Goal: Complete application form: Complete application form

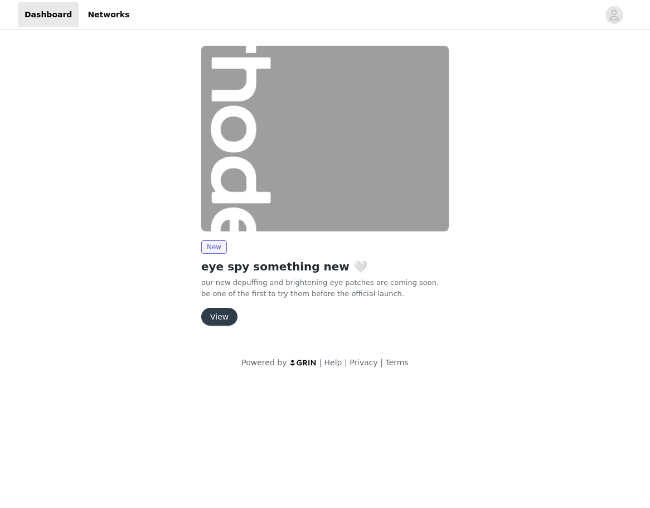
click at [216, 316] on button "View" at bounding box center [219, 317] width 36 height 18
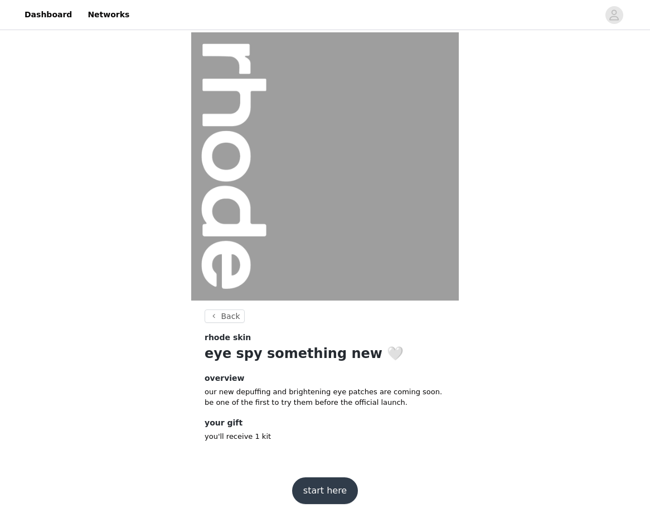
scroll to position [9, 0]
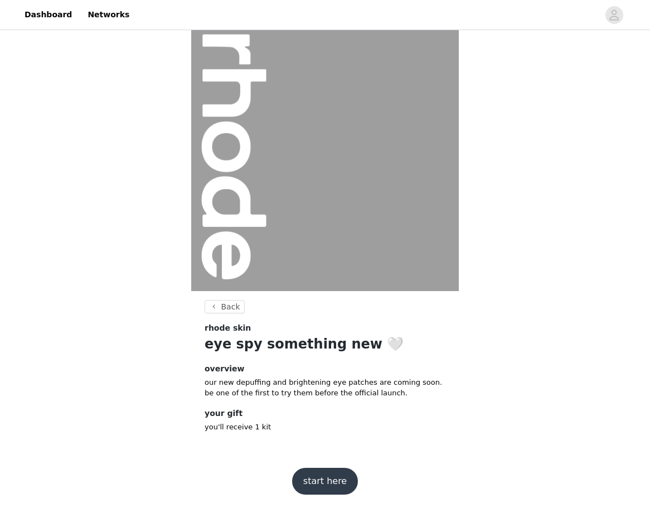
click at [322, 486] on button "start here" at bounding box center [325, 481] width 66 height 27
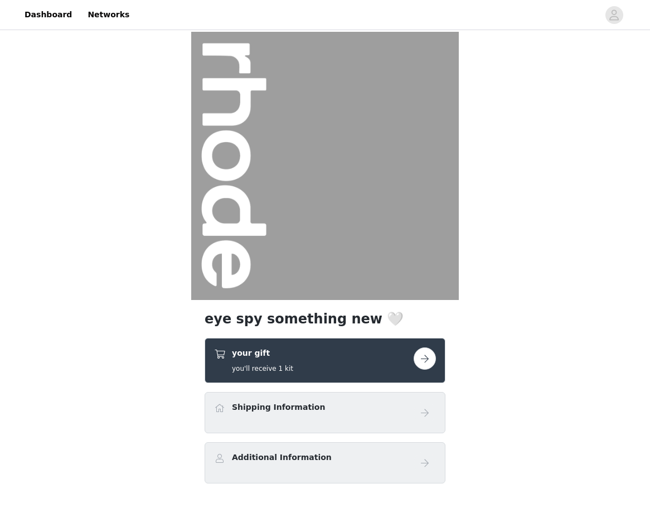
scroll to position [70, 0]
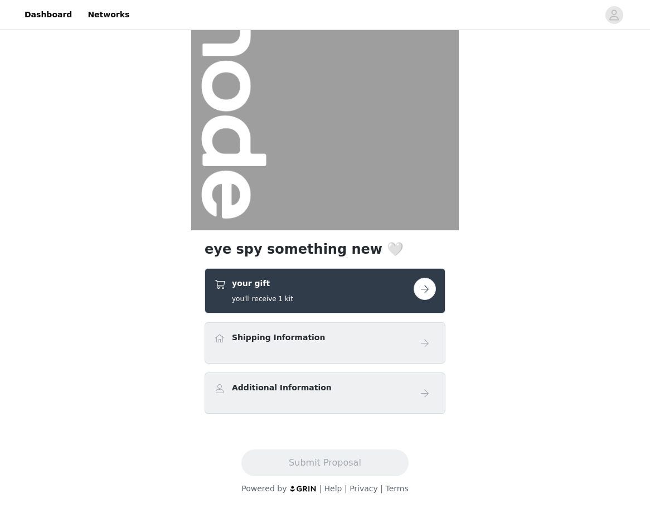
click at [422, 287] on button "button" at bounding box center [425, 289] width 22 height 22
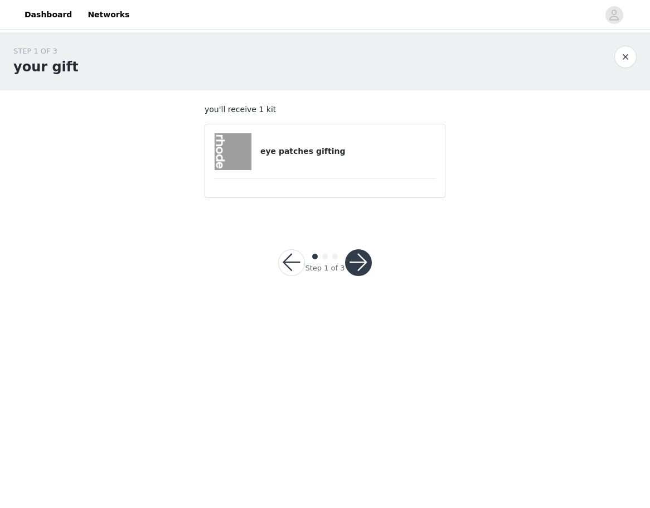
click at [338, 176] on article "eye patches gifting" at bounding box center [325, 161] width 241 height 74
click at [360, 263] on button "button" at bounding box center [358, 262] width 27 height 27
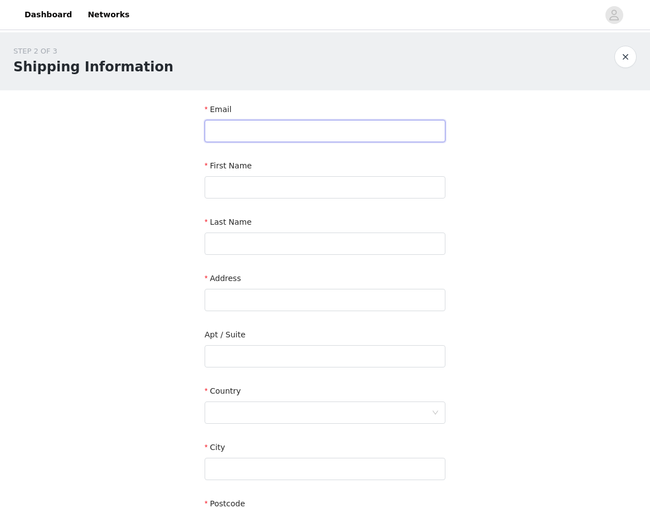
click at [294, 131] on input "text" at bounding box center [325, 131] width 241 height 22
type input "[PERSON_NAME][EMAIL_ADDRESS][DOMAIN_NAME]"
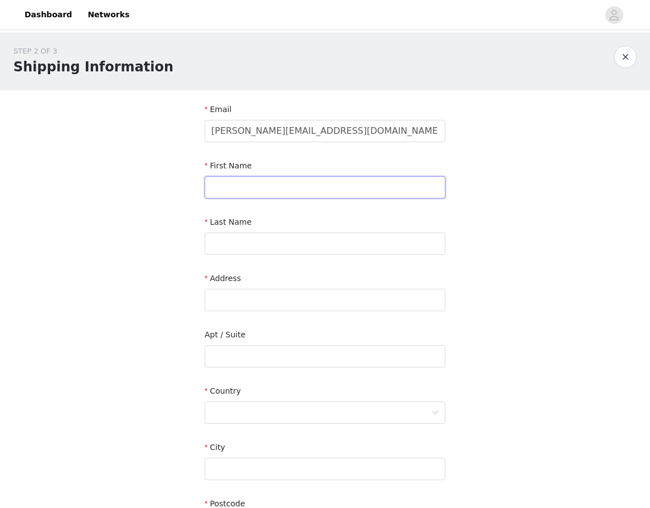
type input "[PERSON_NAME]"
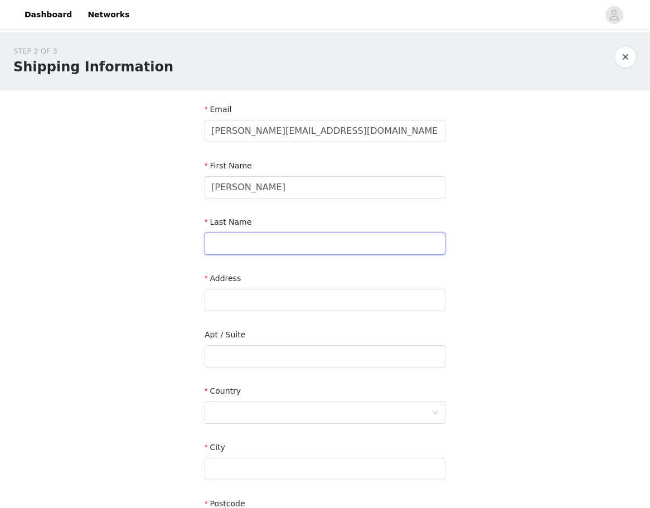
type input "Nazem"
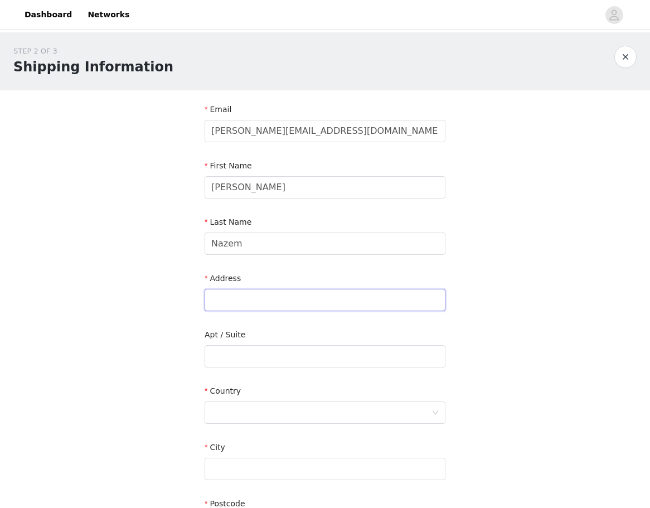
type input "[STREET_ADDRESS]"
type input "[US_STATE]"
type input "10011"
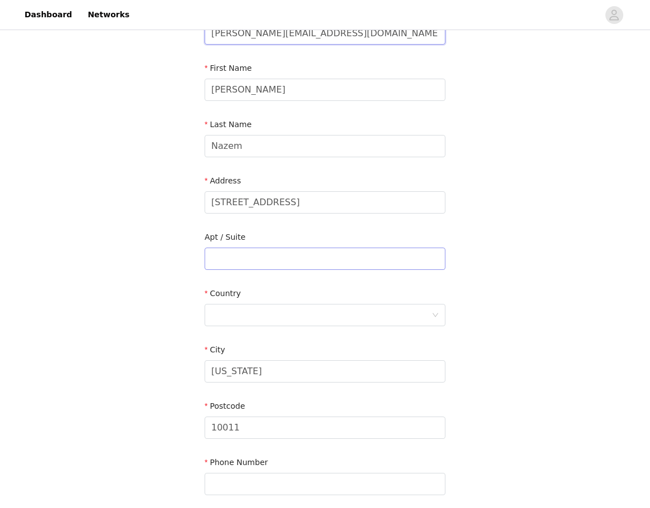
scroll to position [105, 0]
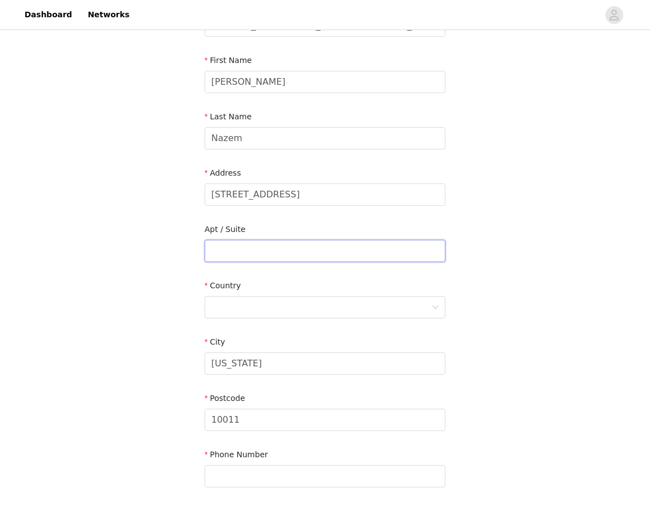
click at [248, 254] on input "text" at bounding box center [325, 251] width 241 height 22
type input "East 21E"
click at [249, 310] on div at bounding box center [321, 307] width 220 height 21
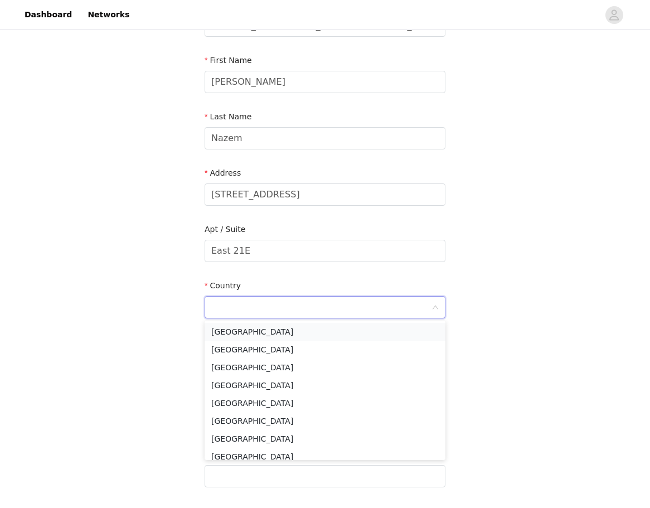
click at [243, 333] on li "[GEOGRAPHIC_DATA]" at bounding box center [325, 332] width 241 height 18
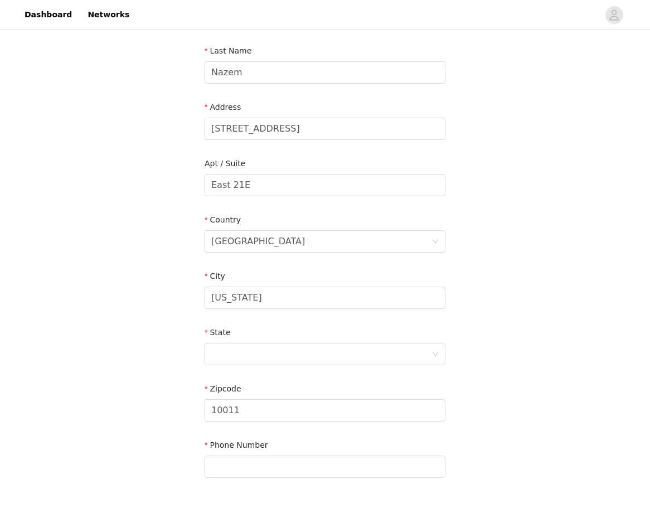
scroll to position [177, 0]
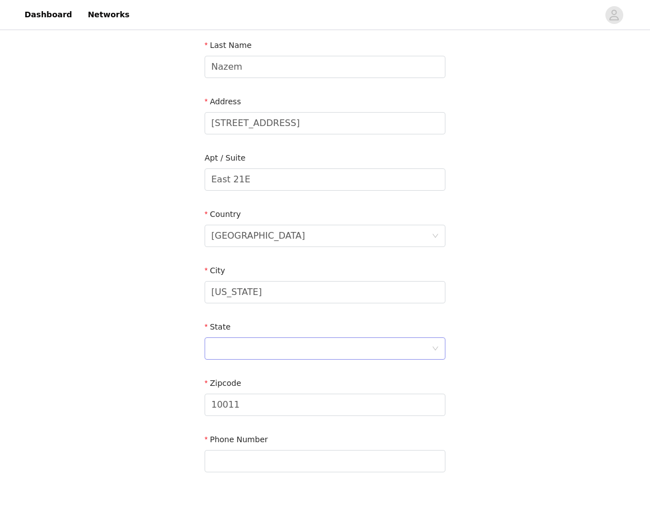
click at [239, 358] on div at bounding box center [325, 348] width 241 height 22
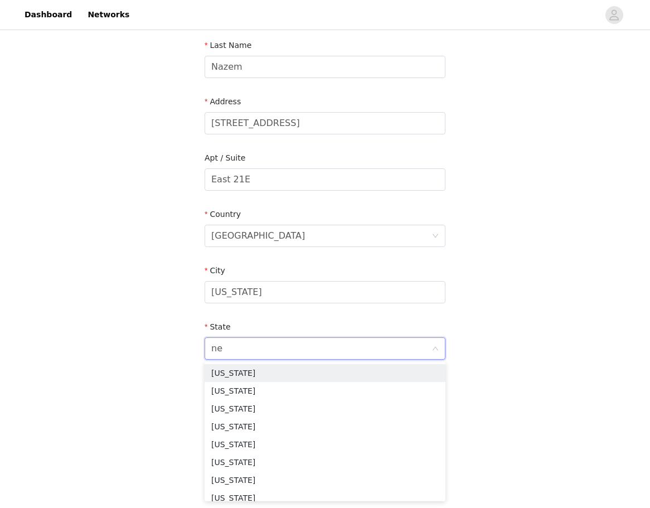
type input "new"
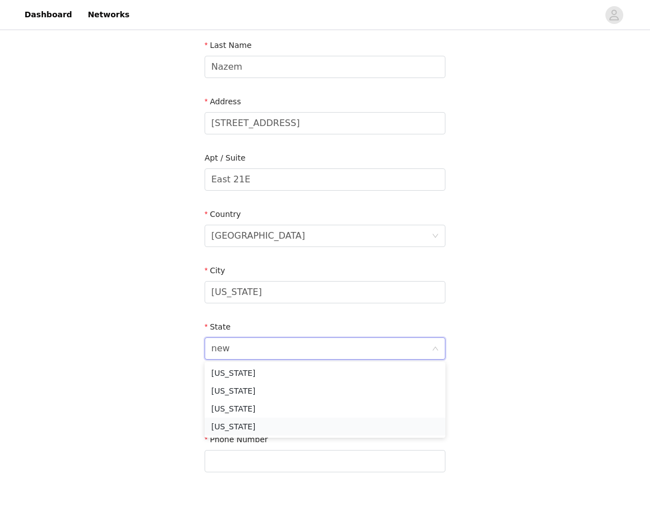
click at [234, 428] on li "[US_STATE]" at bounding box center [325, 427] width 241 height 18
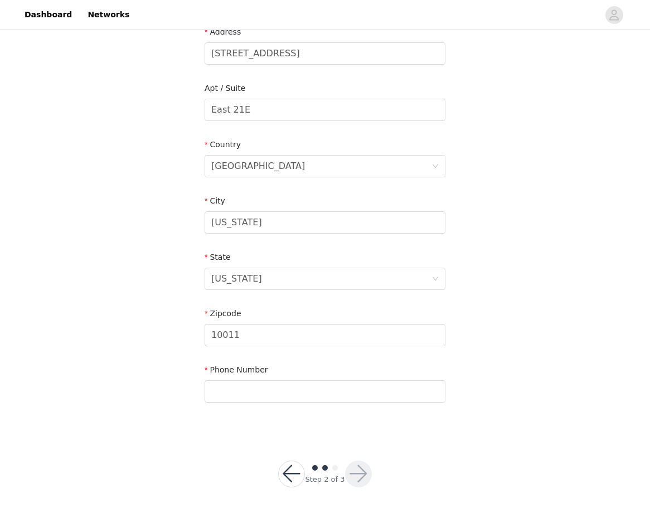
scroll to position [252, 0]
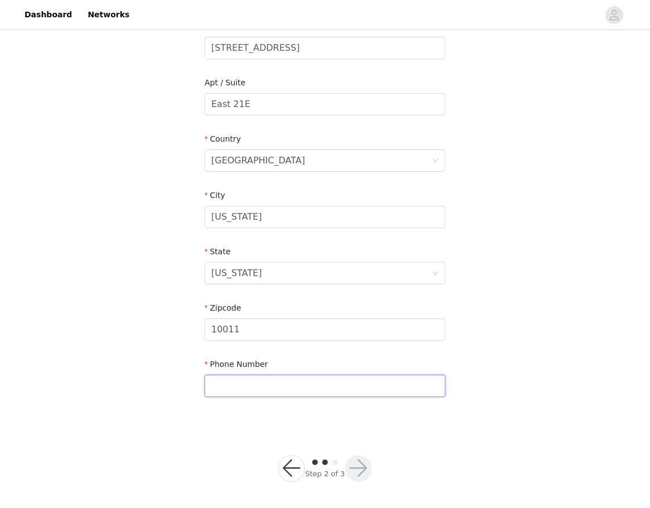
click at [230, 381] on input "text" at bounding box center [325, 386] width 241 height 22
type input "6504211818"
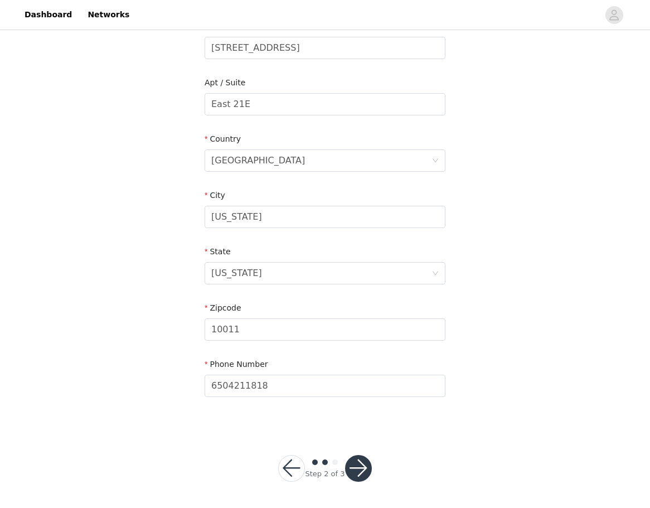
click at [359, 466] on button "button" at bounding box center [358, 468] width 27 height 27
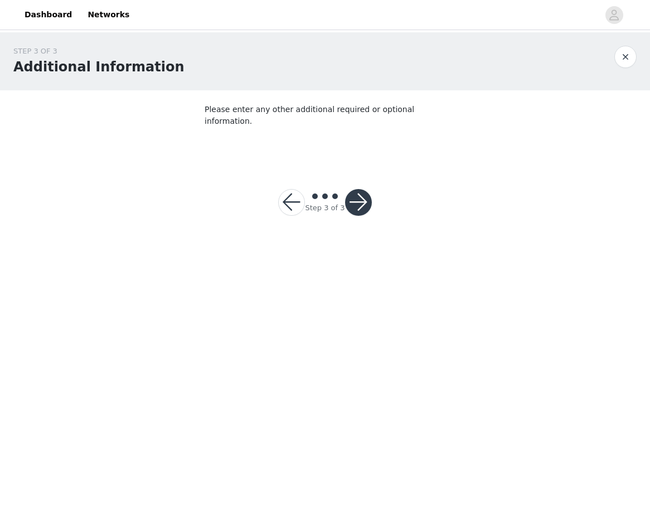
click at [362, 189] on button "button" at bounding box center [358, 202] width 27 height 27
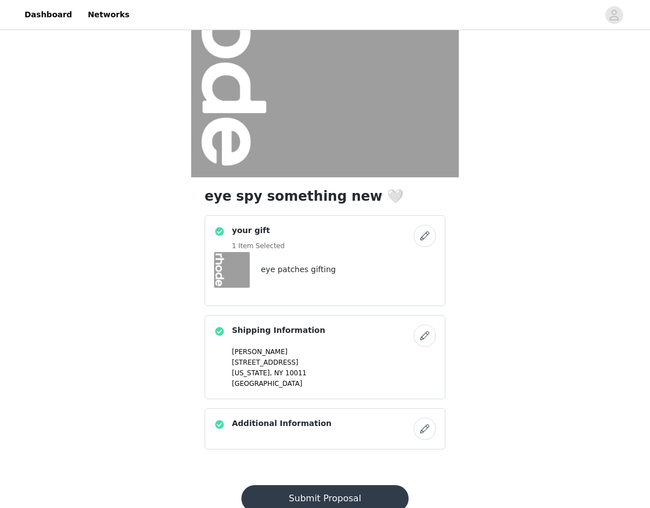
scroll to position [158, 0]
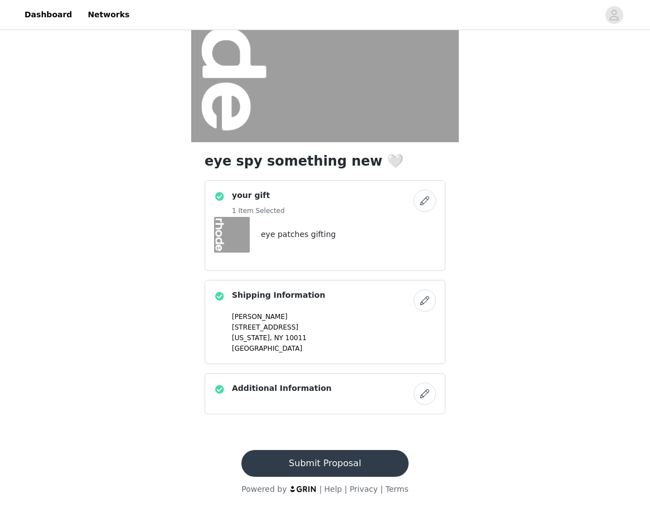
click at [323, 465] on button "Submit Proposal" at bounding box center [324, 463] width 167 height 27
